Goal: Task Accomplishment & Management: Complete application form

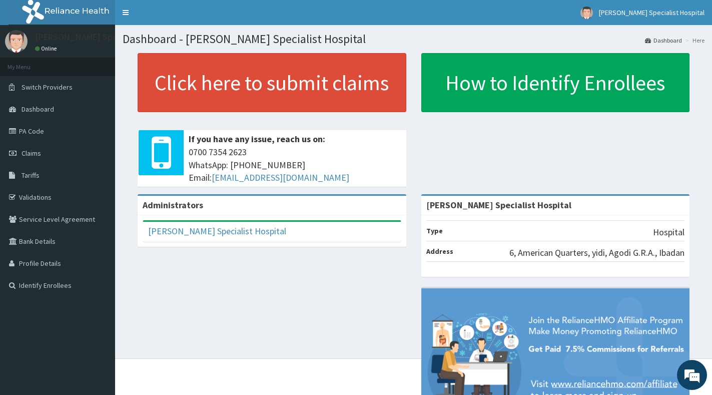
click at [289, 117] on p at bounding box center [272, 118] width 269 height 13
click at [36, 130] on link "PA Code" at bounding box center [57, 131] width 115 height 22
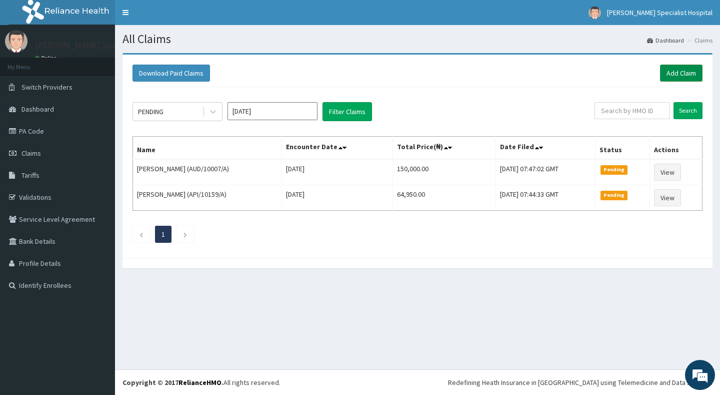
click at [685, 77] on link "Add Claim" at bounding box center [681, 73] width 43 height 17
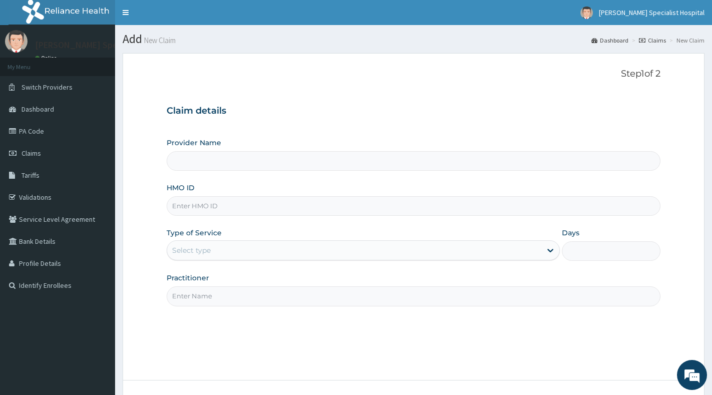
click at [286, 203] on input "HMO ID" at bounding box center [414, 206] width 494 height 20
paste input "OHT/12428/A"
type input "OHT/12428/A"
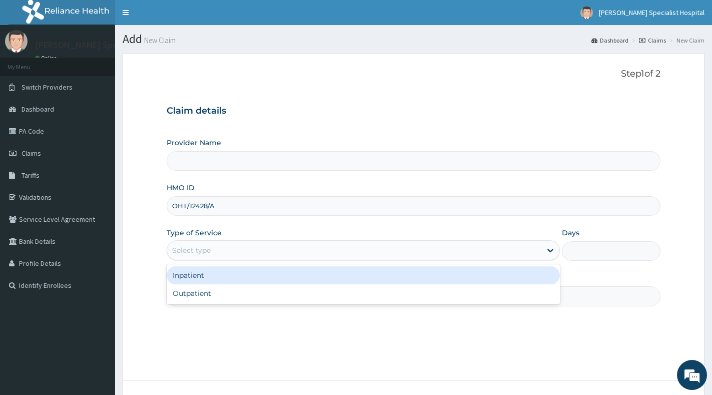
click at [300, 251] on div "Select type" at bounding box center [354, 250] width 374 height 16
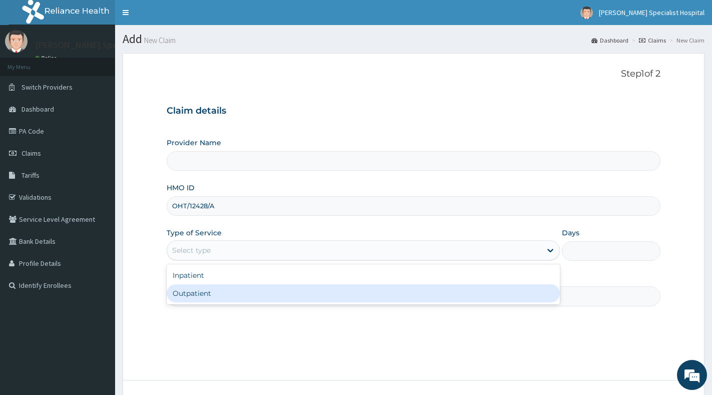
click at [294, 298] on div "Outpatient" at bounding box center [363, 293] width 393 height 18
type input "1"
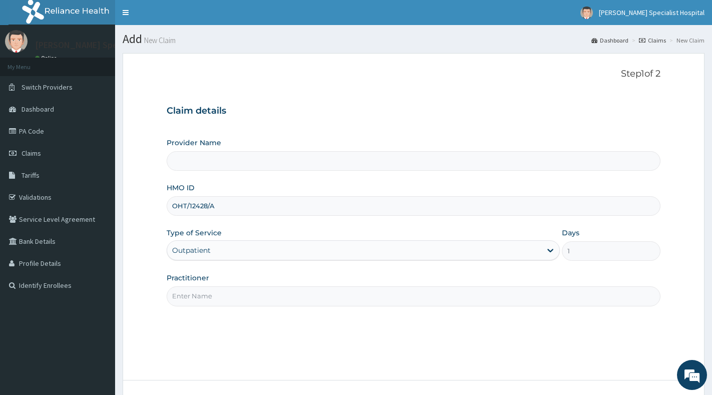
type input "[PERSON_NAME] Specialist Hospital"
click at [294, 294] on input "Practitioner" at bounding box center [414, 296] width 494 height 20
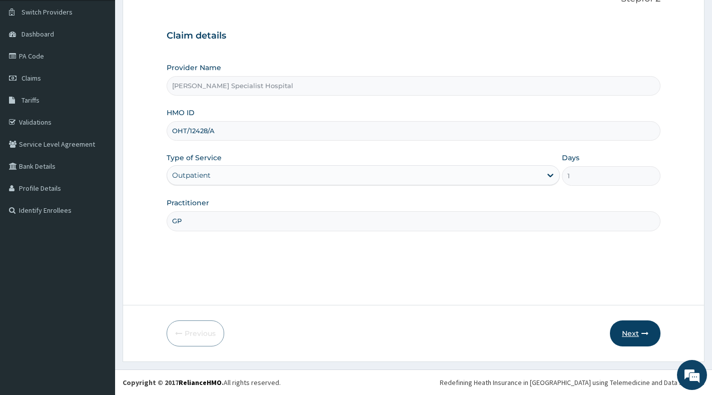
type input "GP"
click at [644, 335] on icon "button" at bounding box center [644, 333] width 7 height 7
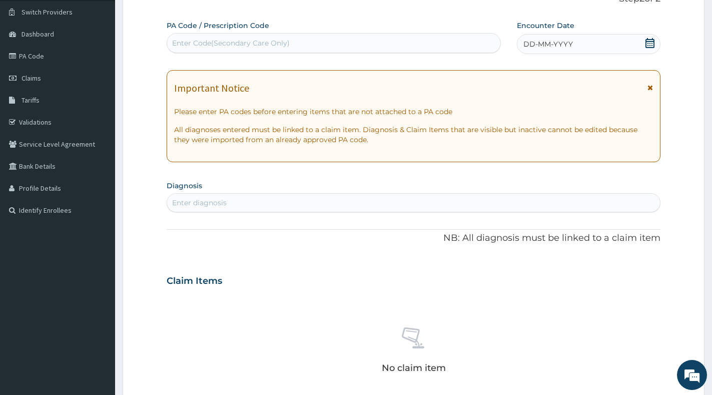
scroll to position [0, 0]
click at [340, 44] on div "Enter Code(Secondary Care Only)" at bounding box center [333, 43] width 333 height 16
paste input "PA/932AB3"
type input "PA/932AB3"
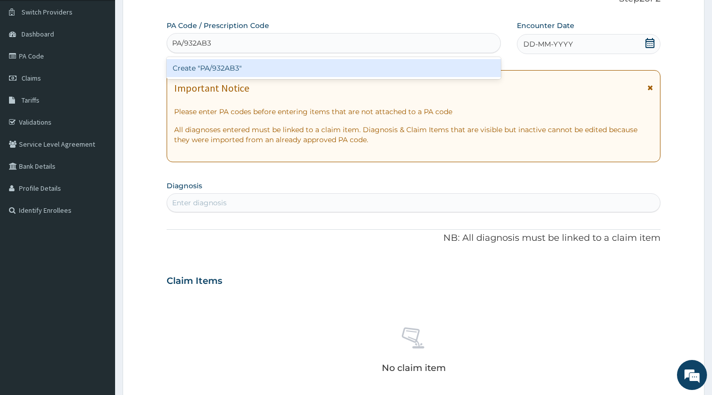
click at [333, 68] on div "Create "PA/932AB3"" at bounding box center [334, 68] width 334 height 18
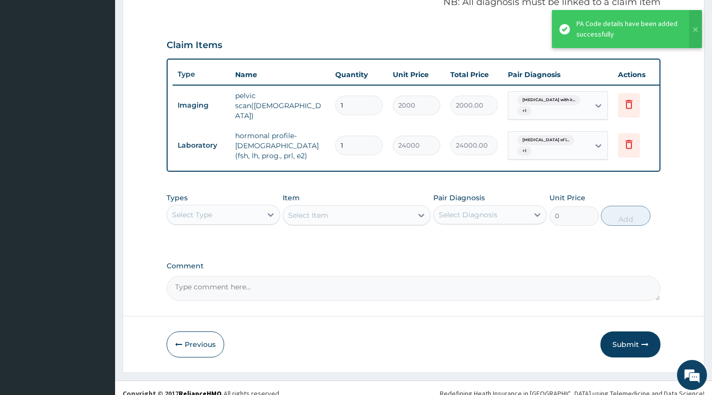
scroll to position [325, 0]
